Goal: Task Accomplishment & Management: Complete application form

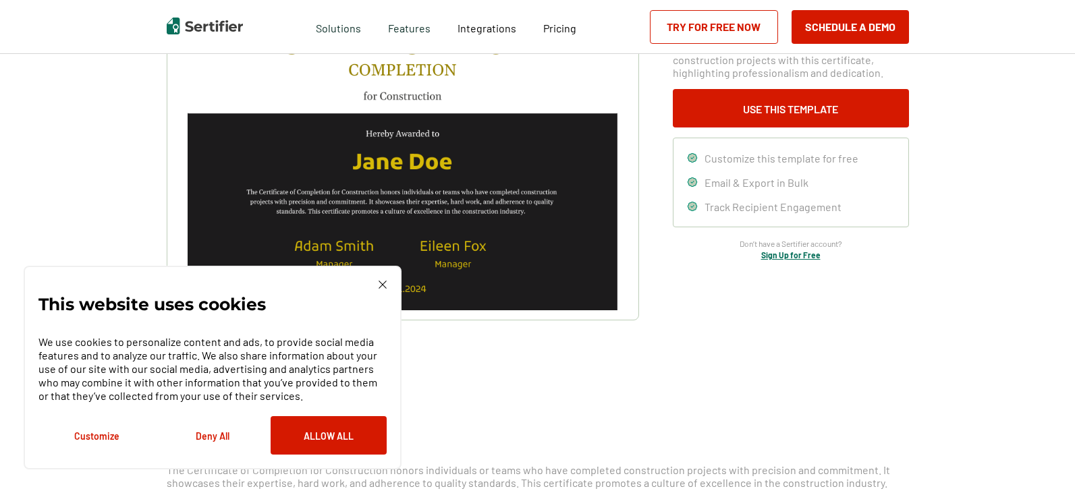
scroll to position [67, 0]
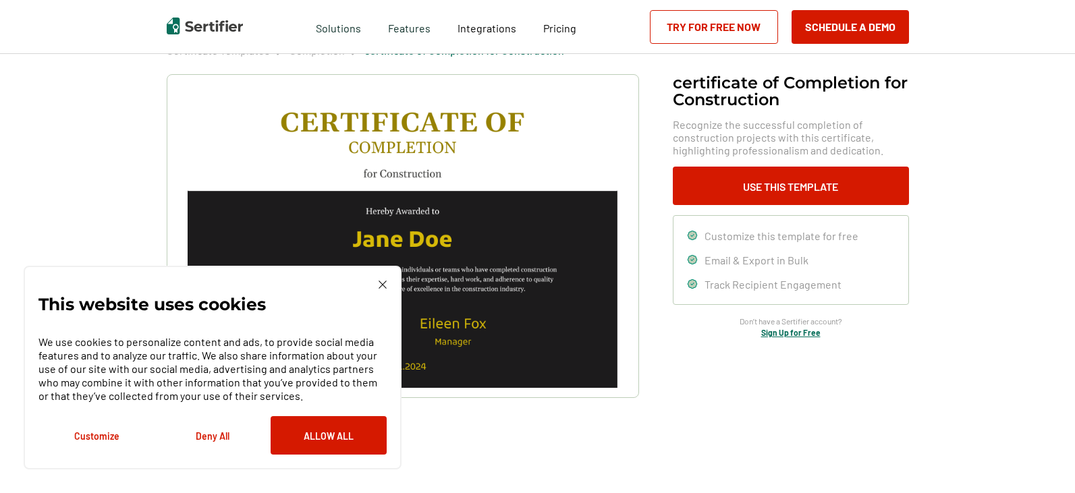
click at [720, 23] on link "Try for Free Now" at bounding box center [714, 27] width 128 height 34
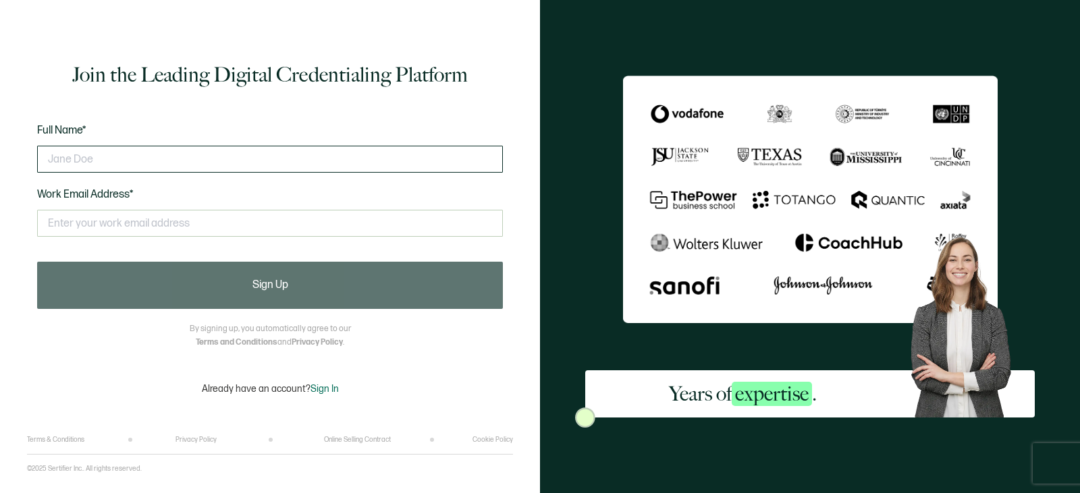
click at [268, 161] on input "text" at bounding box center [270, 159] width 466 height 27
type input "[PERSON_NAME]"
click at [110, 216] on input "text" at bounding box center [270, 223] width 466 height 27
type input "[EMAIL_ADDRESS][DOMAIN_NAME]"
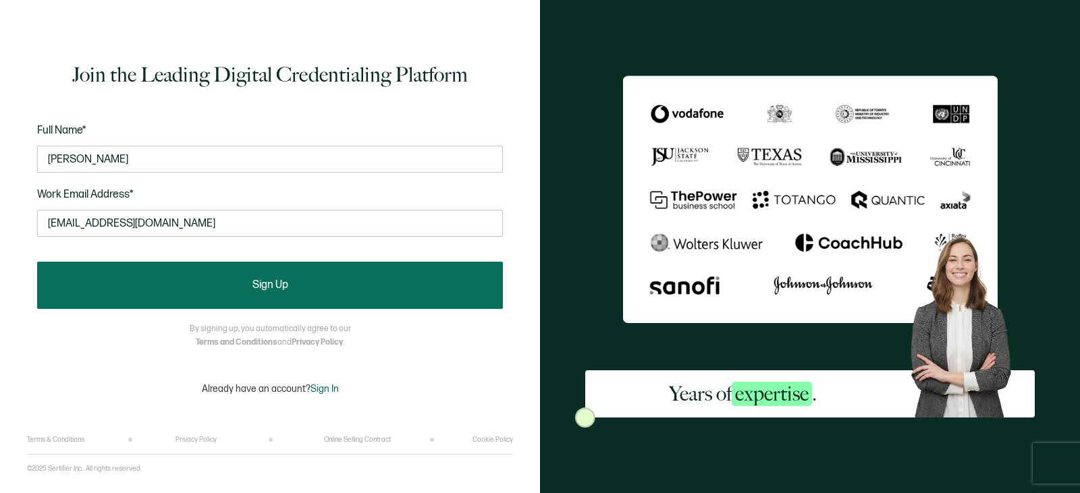
click at [227, 287] on button "Sign Up" at bounding box center [270, 285] width 466 height 47
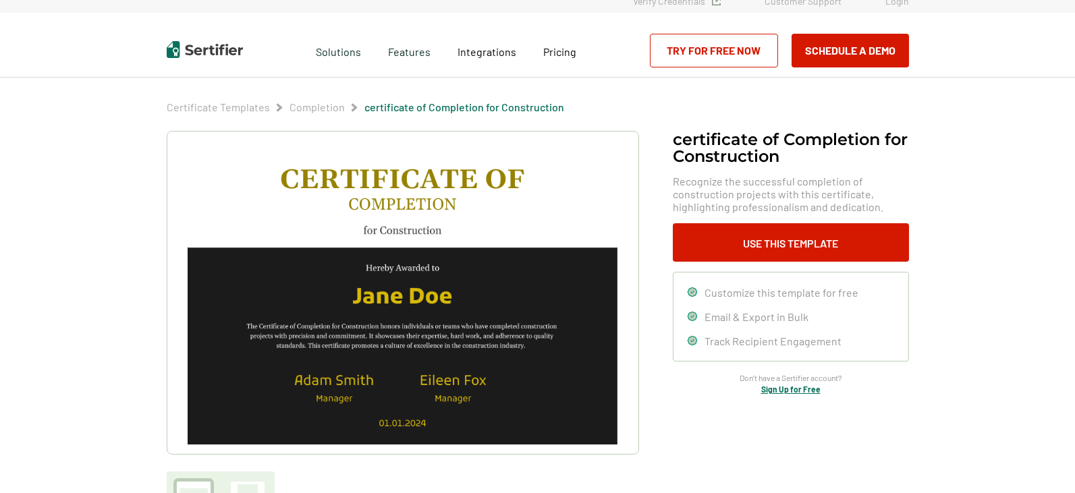
scroll to position [67, 0]
